Goal: Obtain resource: Obtain resource

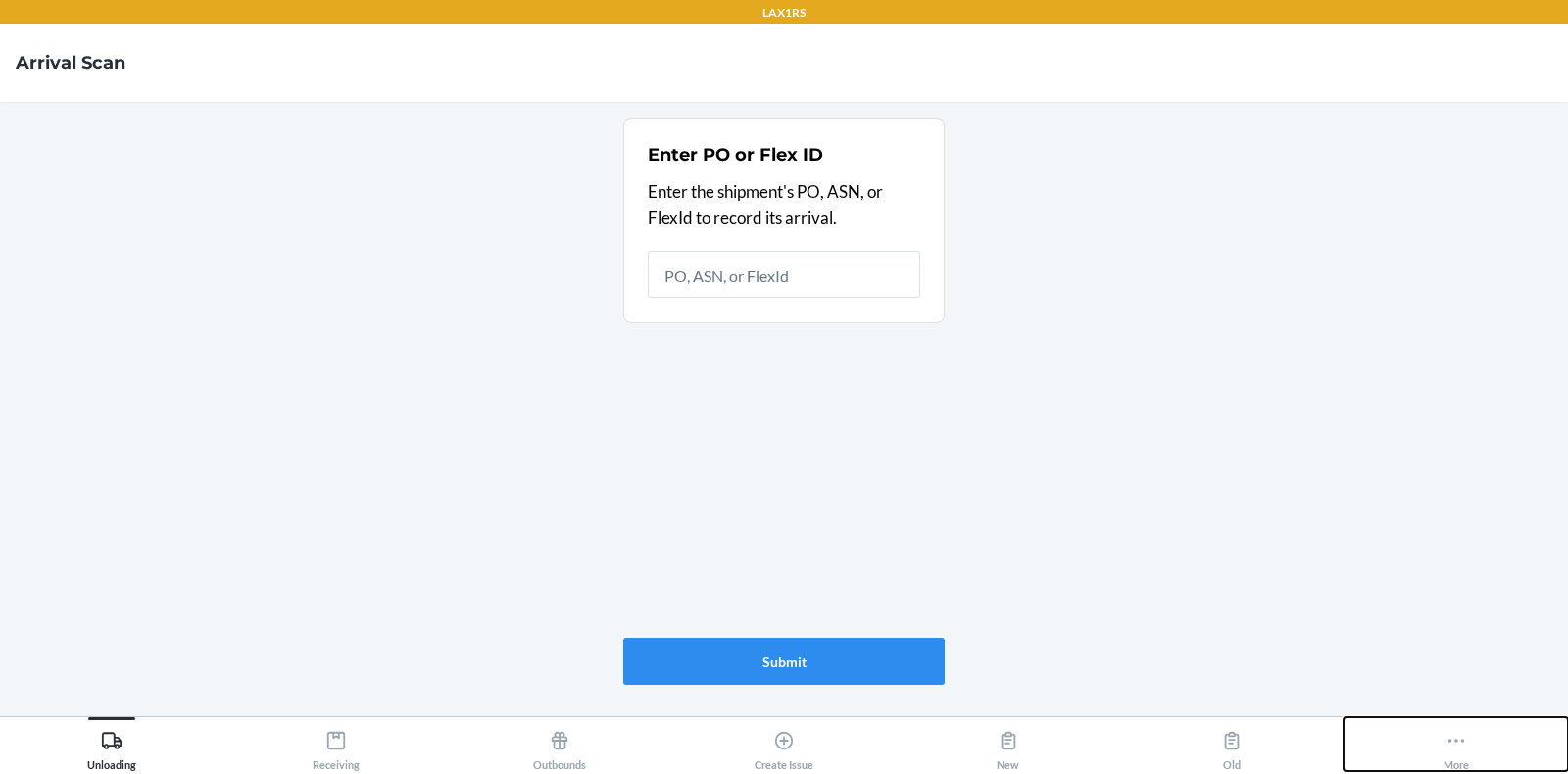
click at [1411, 747] on button "More" at bounding box center [1455, 743] width 224 height 54
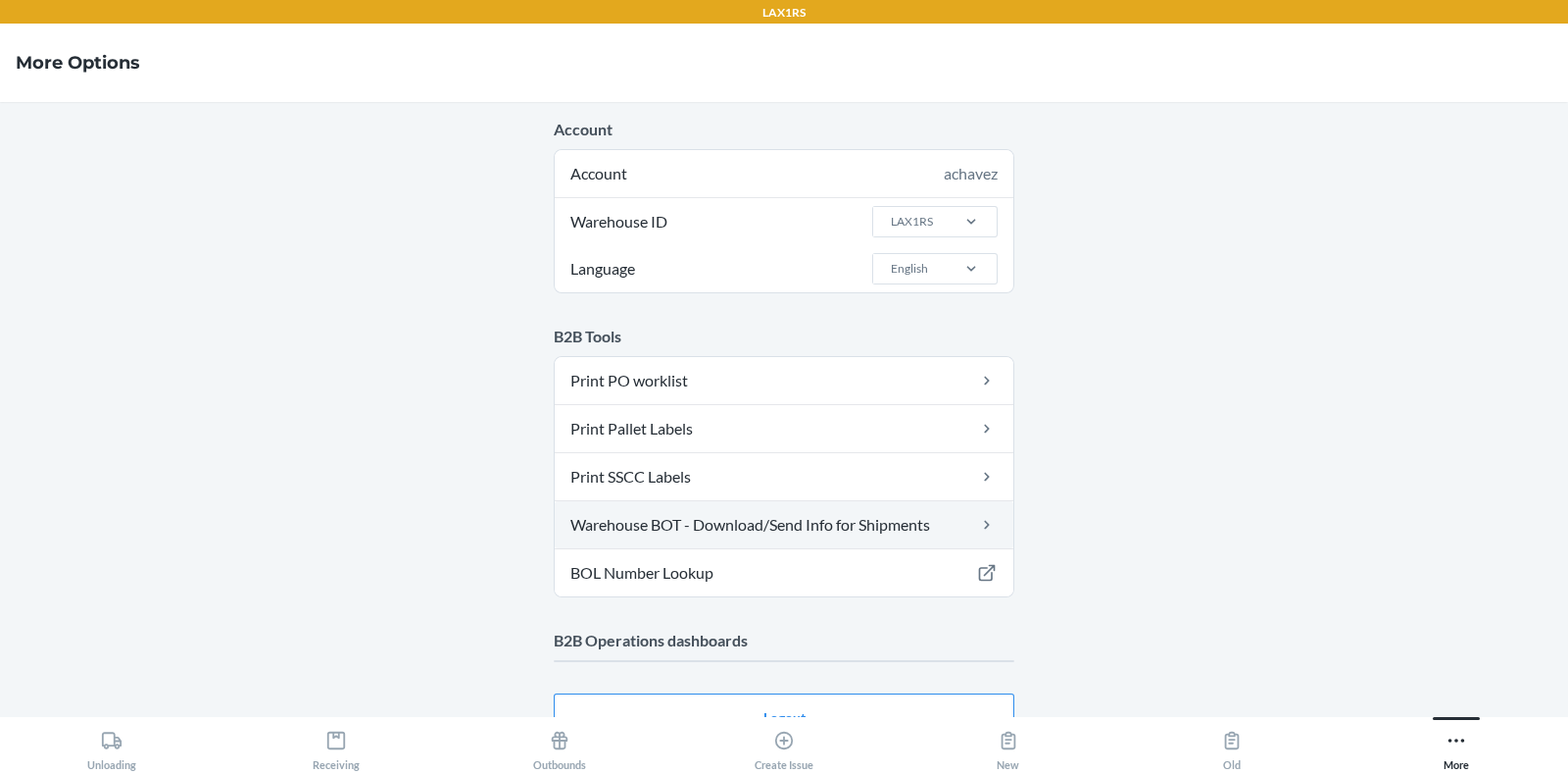
click at [805, 527] on link "Warehouse BOT - Download/Send Info for Shipments" at bounding box center [784, 525] width 458 height 47
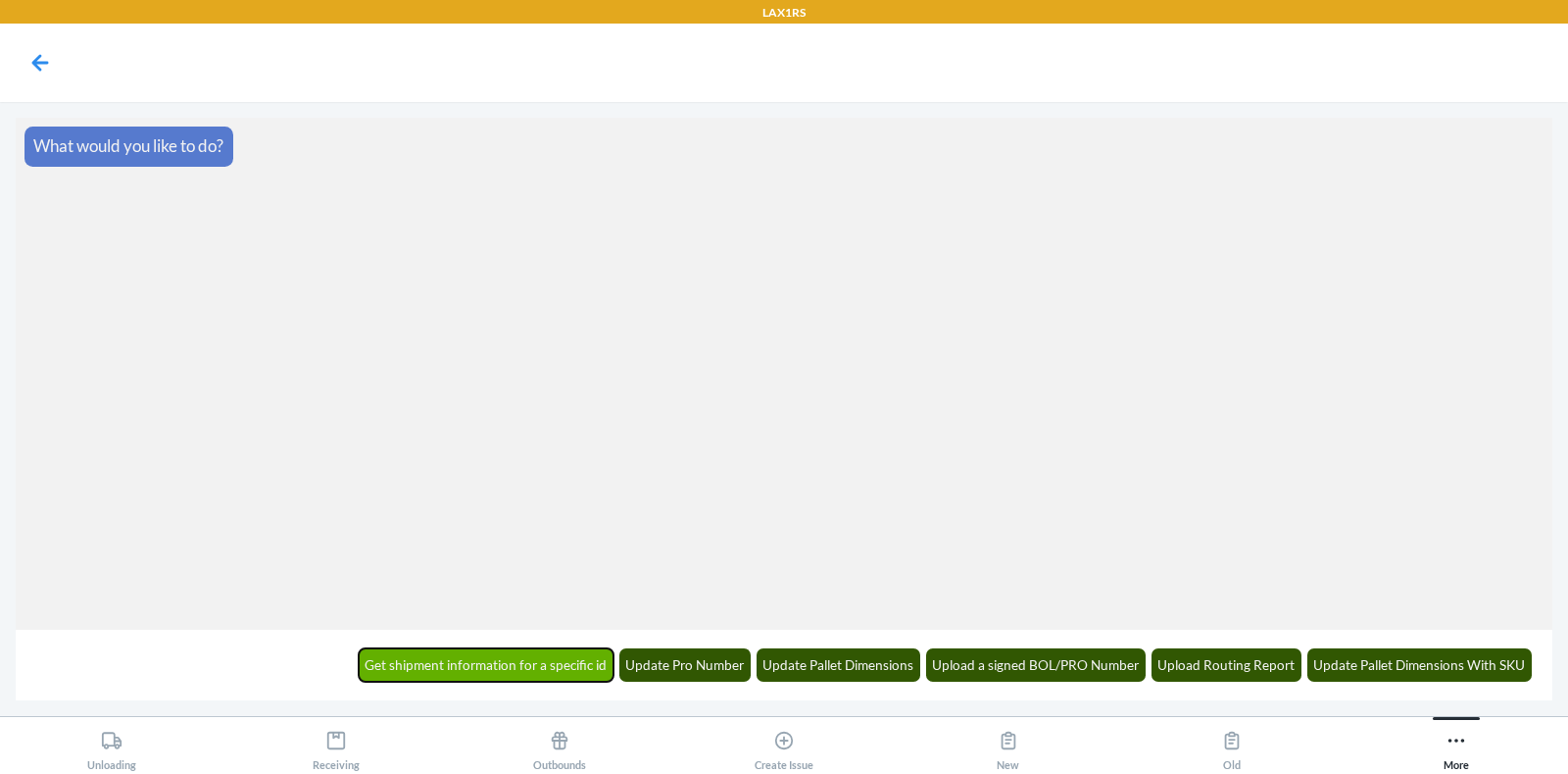
click at [483, 653] on button "Get shipment information for a specific id" at bounding box center [486, 665] width 256 height 34
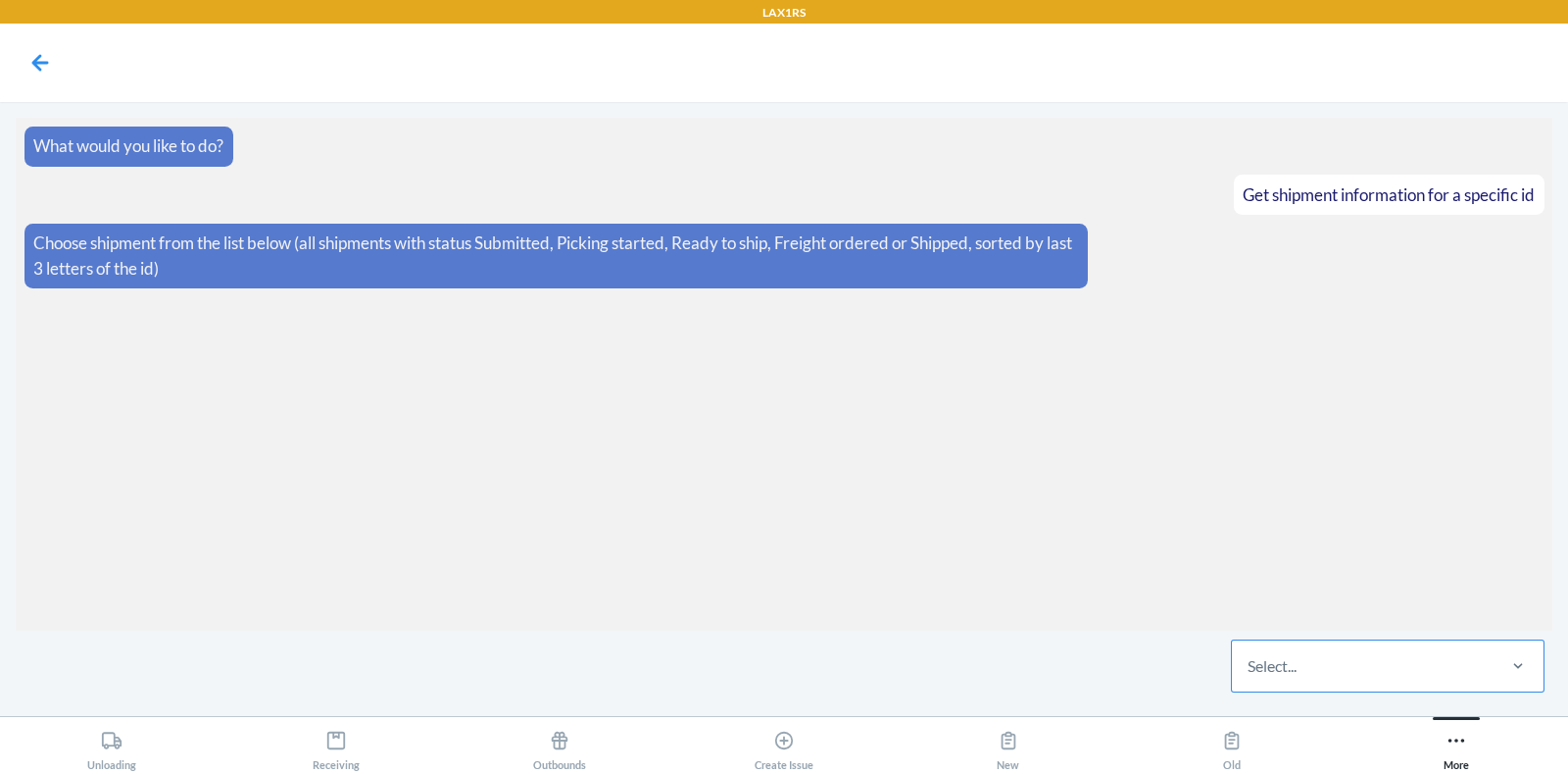
click at [1269, 685] on div "Select..." at bounding box center [1362, 666] width 261 height 51
click at [1250, 677] on input "Select..." at bounding box center [1249, 666] width 2 height 24
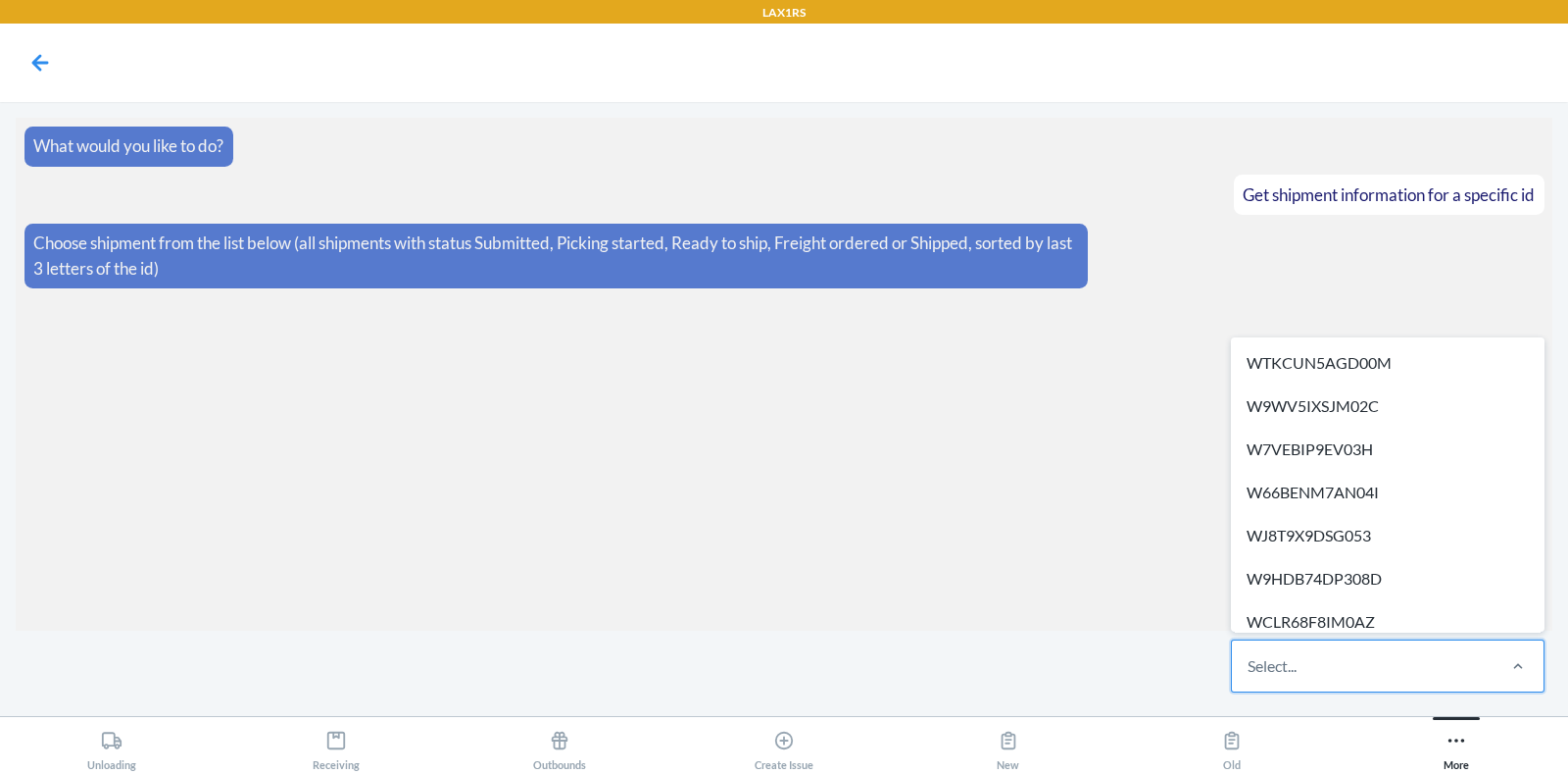
paste input "WK2UMANRGEIOV"
type input "WK2UMANRGEIOV"
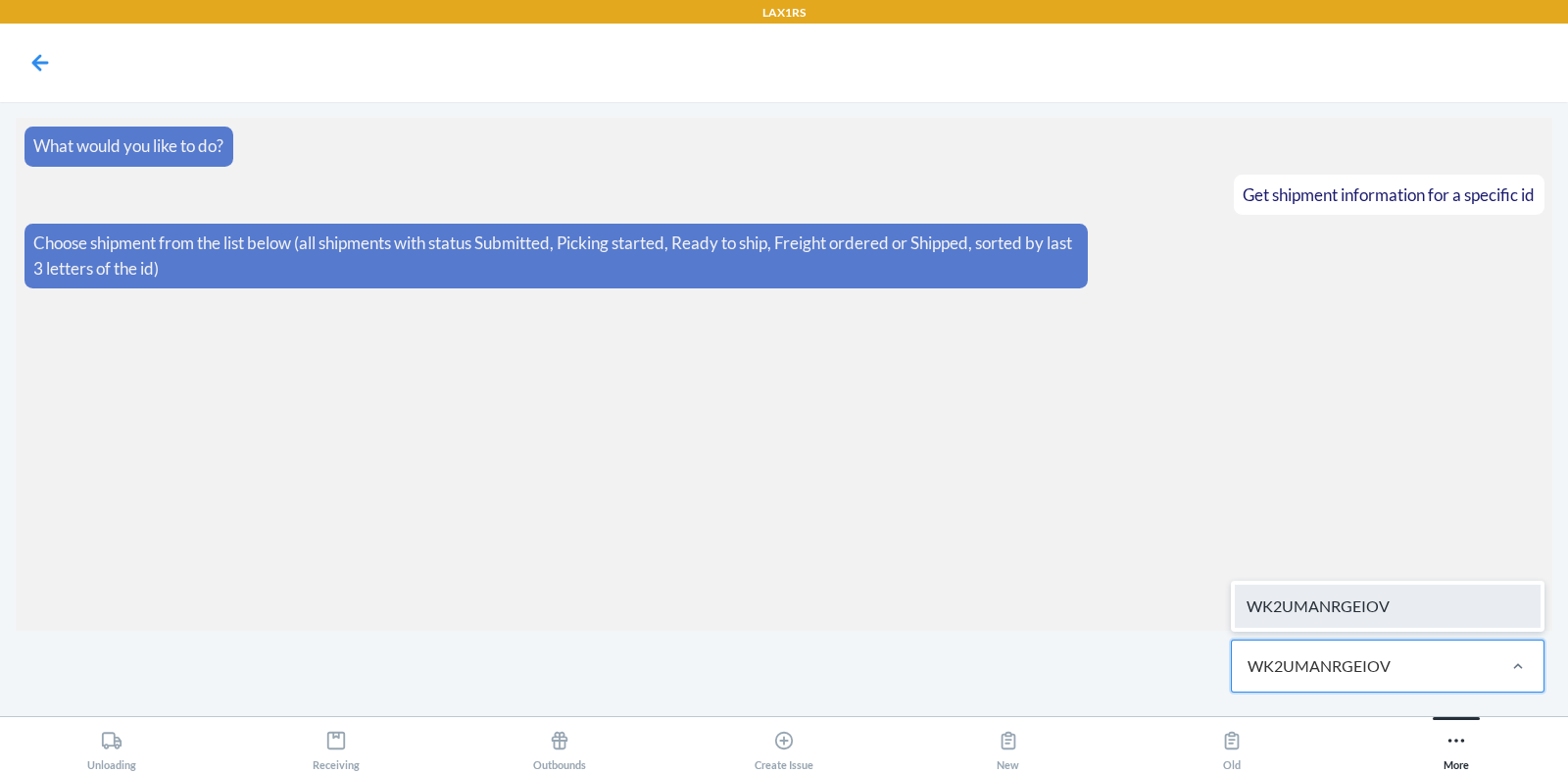
click at [1281, 612] on div "WK2UMANRGEIOV" at bounding box center [1387, 606] width 305 height 43
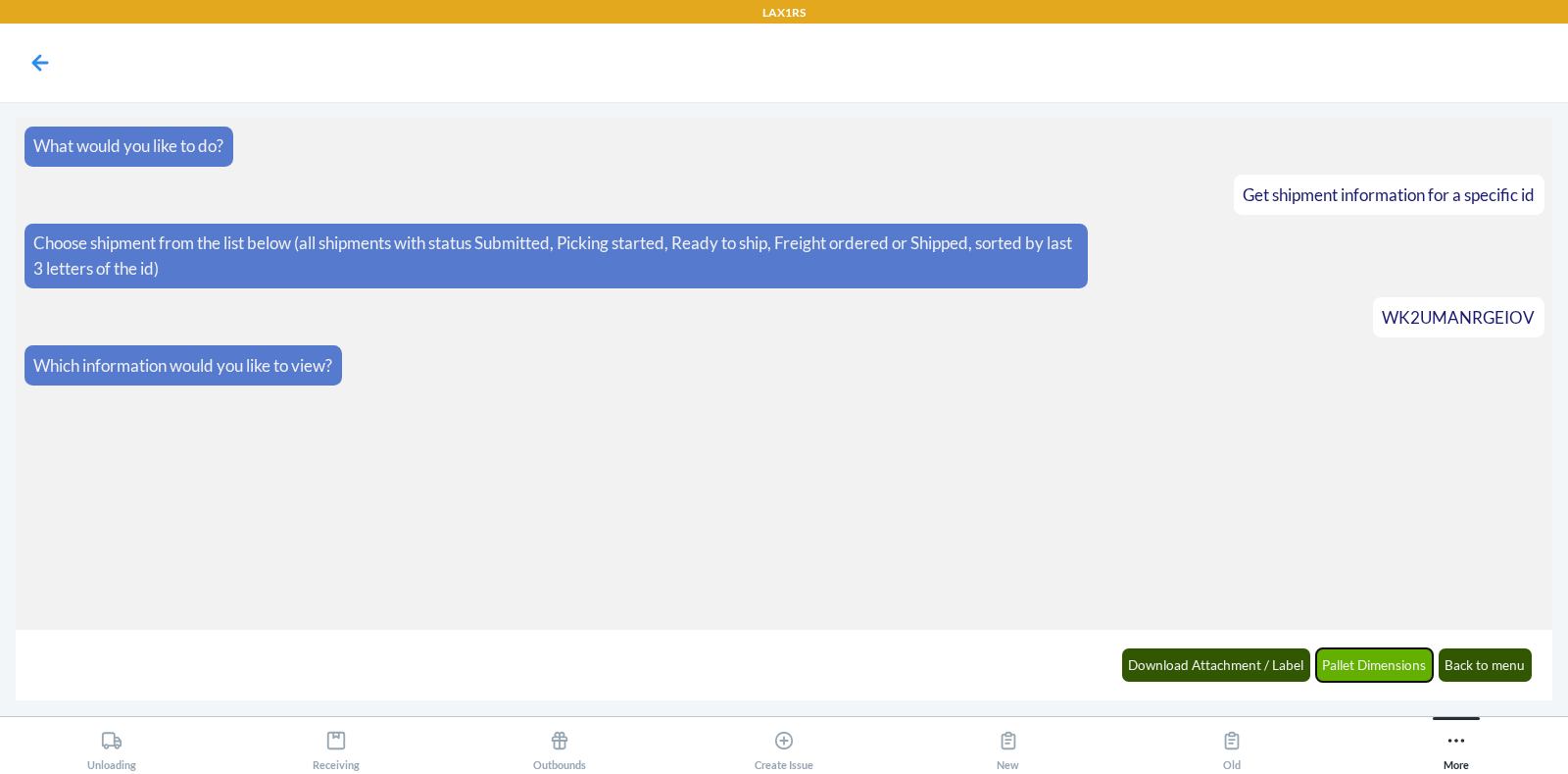
click at [1340, 656] on button "Pallet Dimensions" at bounding box center [1374, 665] width 118 height 34
